Goal: Information Seeking & Learning: Learn about a topic

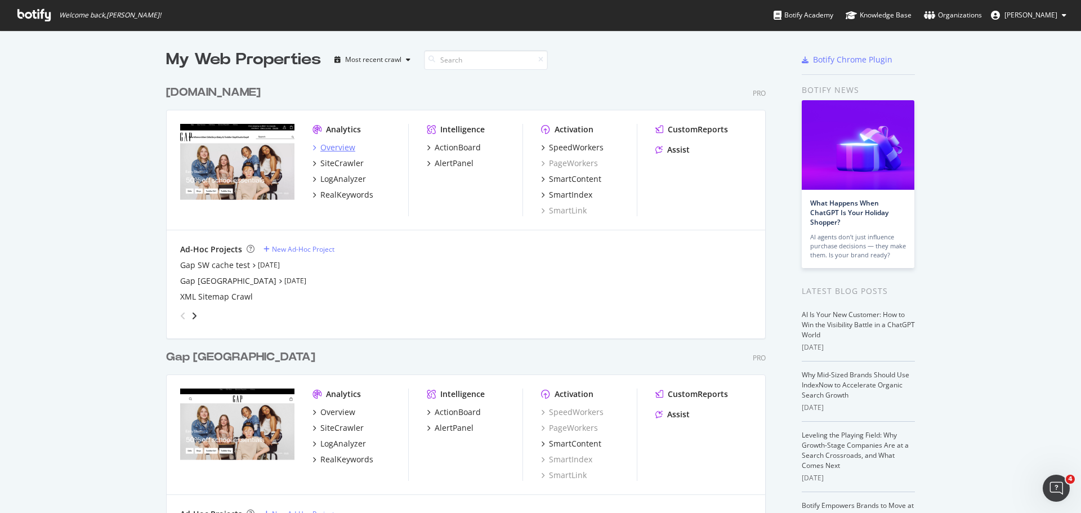
click at [342, 145] on div "Overview" at bounding box center [337, 147] width 35 height 11
